Goal: Complete application form

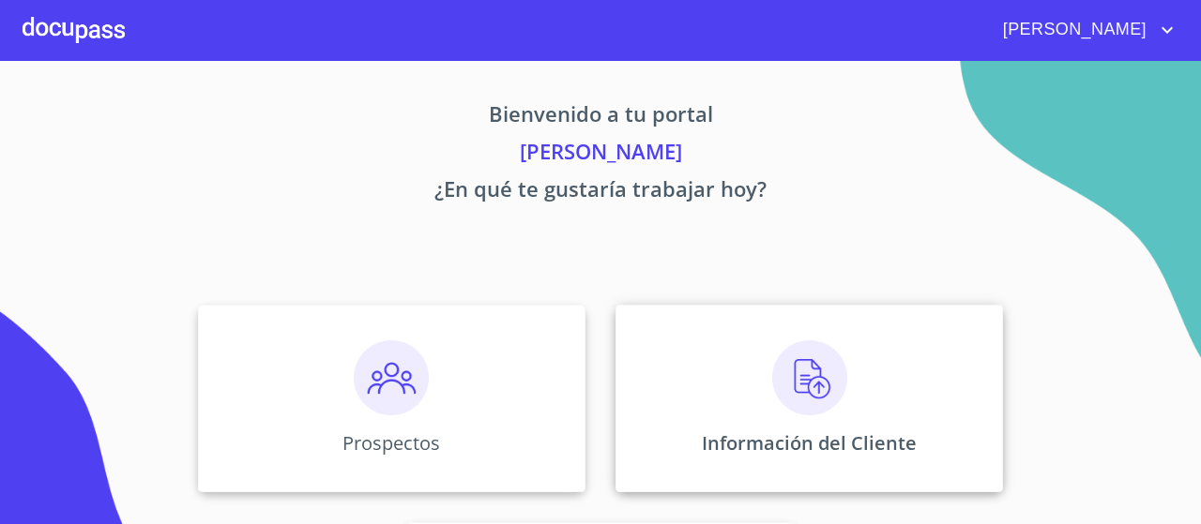
click at [832, 370] on img at bounding box center [809, 377] width 75 height 75
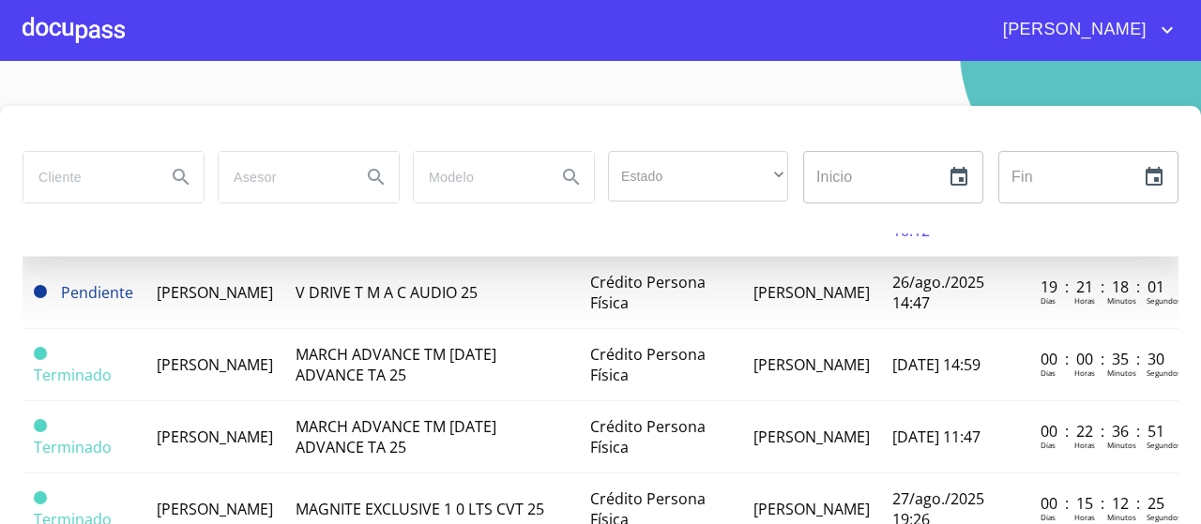
scroll to position [107, 0]
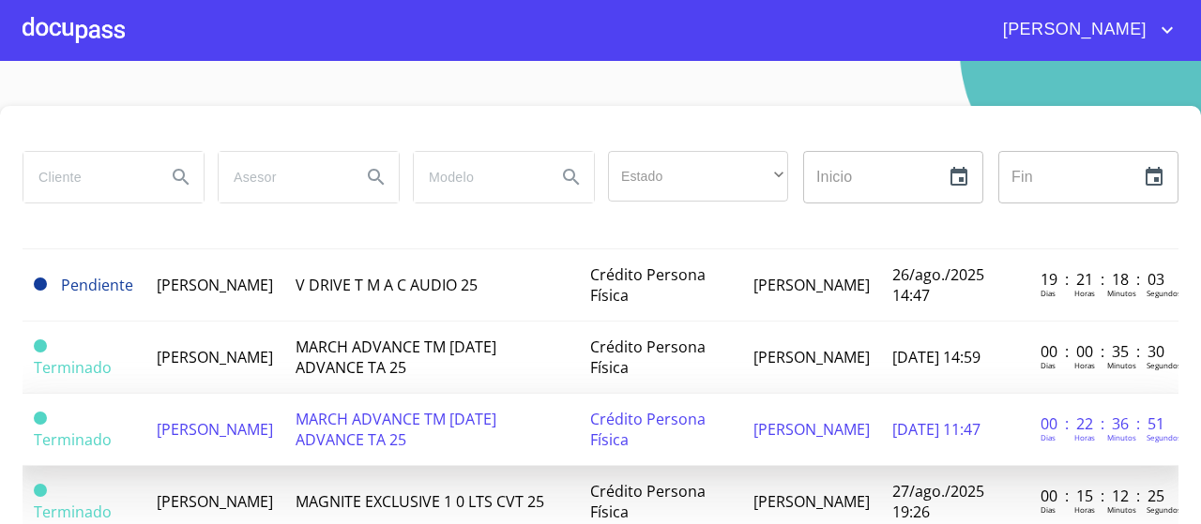
click at [215, 422] on span "[PERSON_NAME]" at bounding box center [215, 429] width 116 height 21
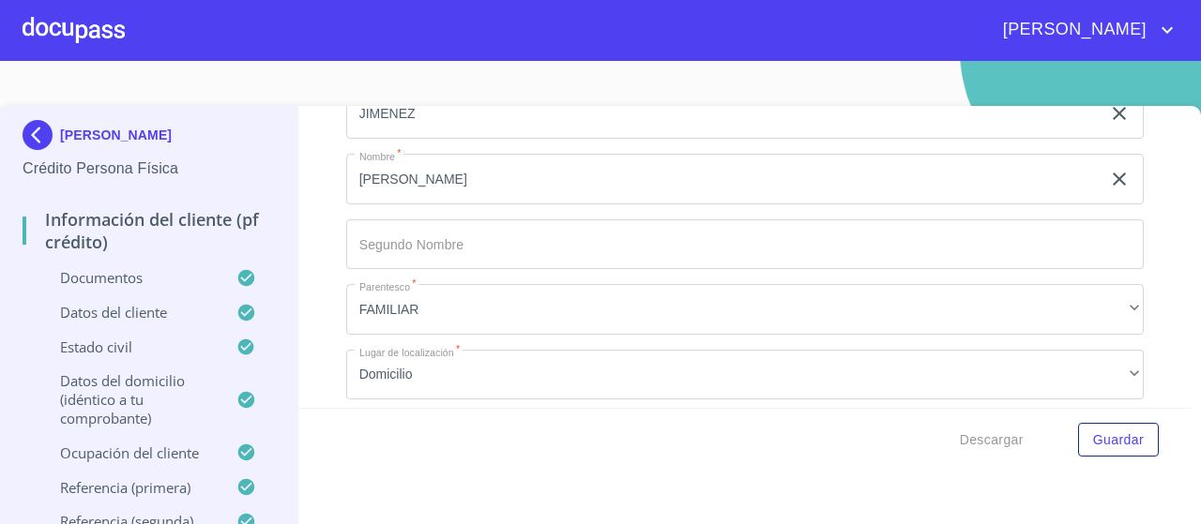
scroll to position [9406, 0]
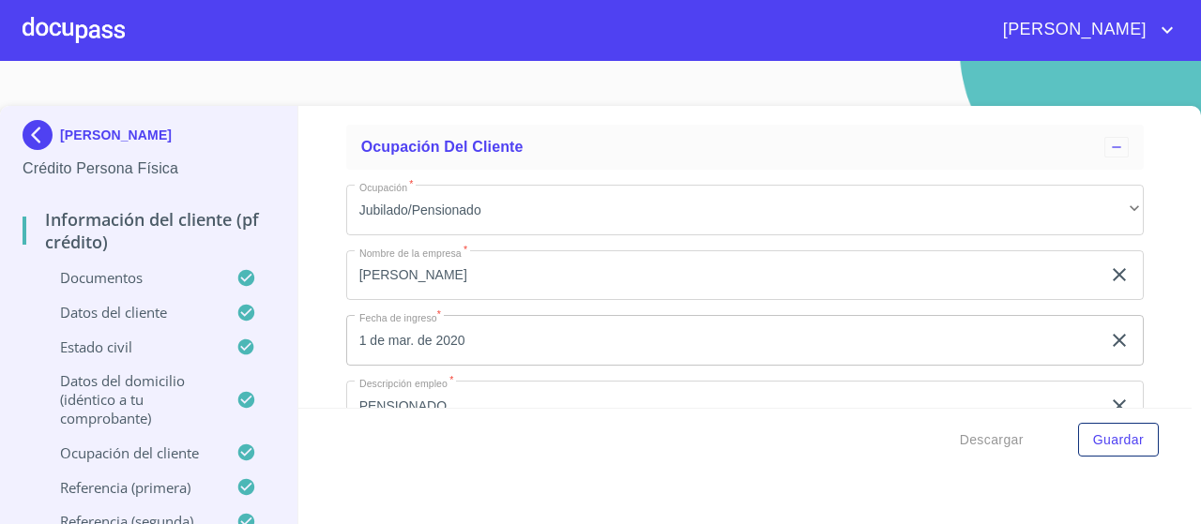
scroll to position [7263, 0]
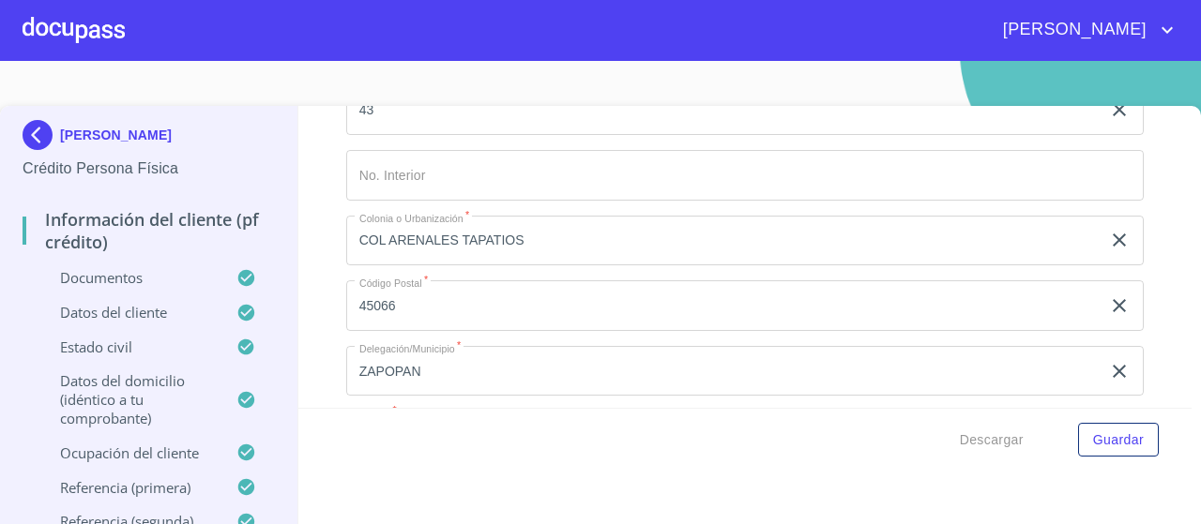
scroll to position [8079, 0]
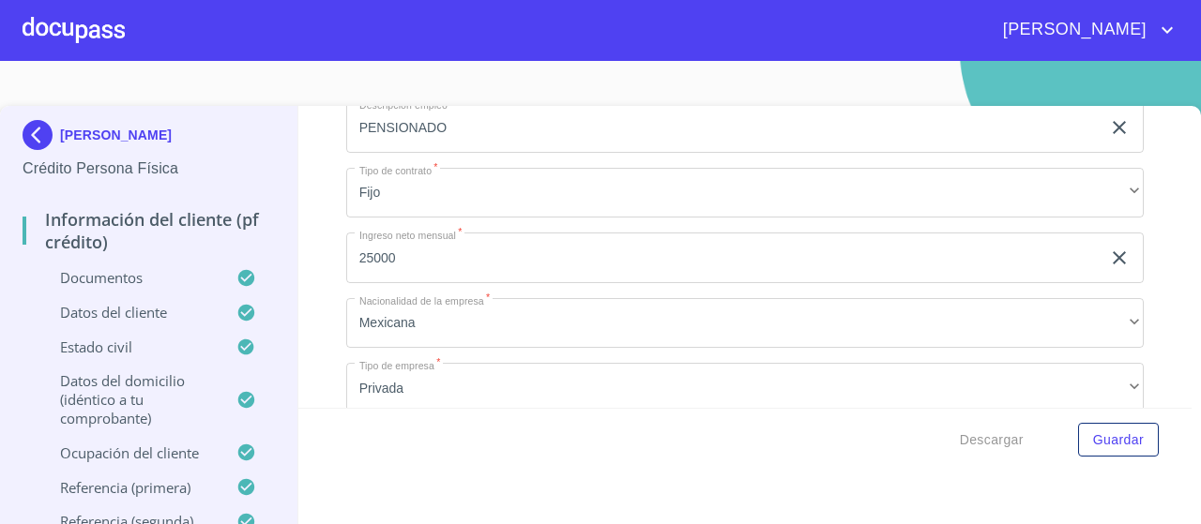
click at [556, 487] on div "Información del cliente (PF crédito) Documentos Documento de identificación.   …" at bounding box center [745, 329] width 894 height 446
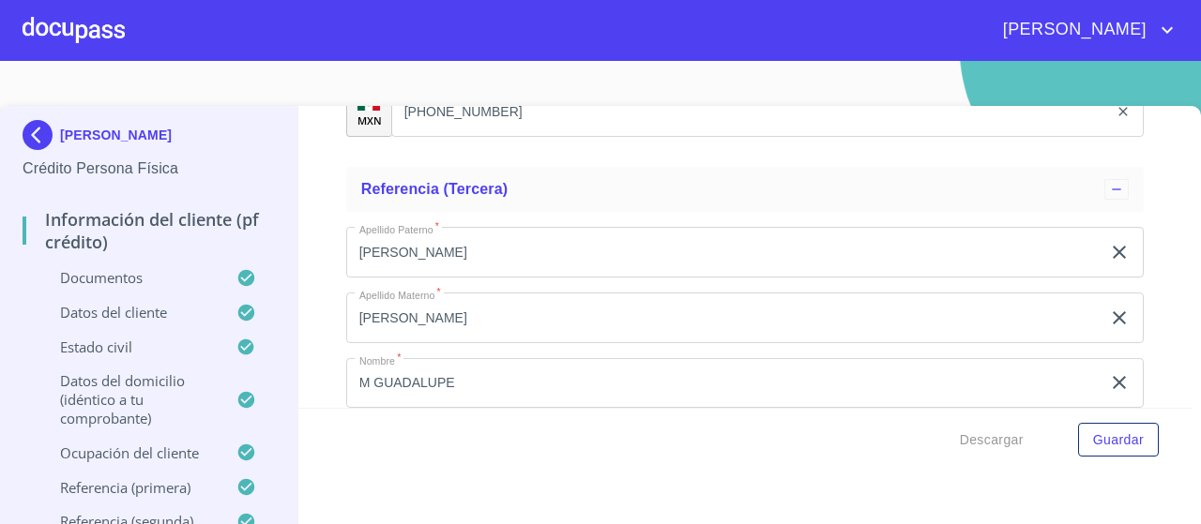
scroll to position [9743, 0]
